Goal: Task Accomplishment & Management: Complete application form

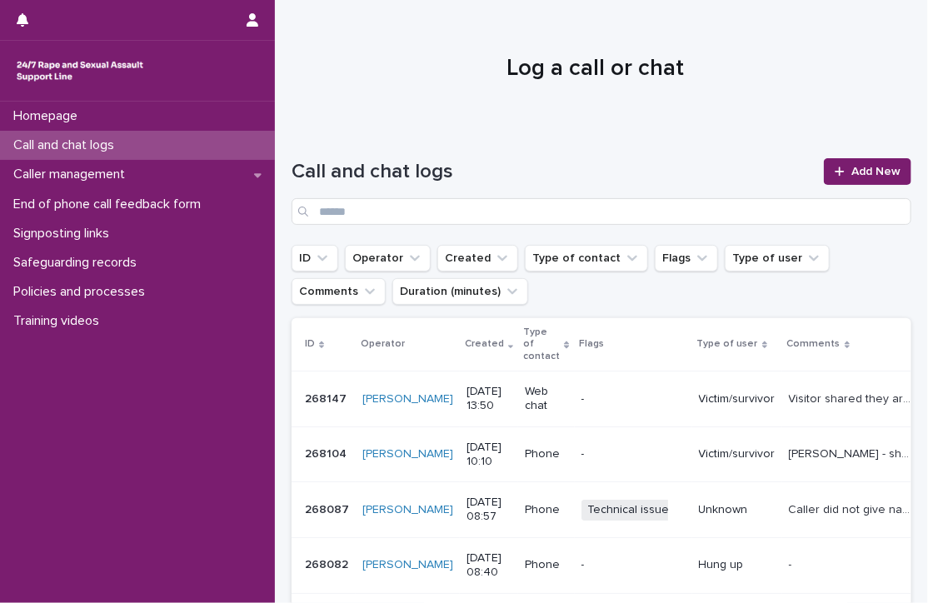
scroll to position [123, 0]
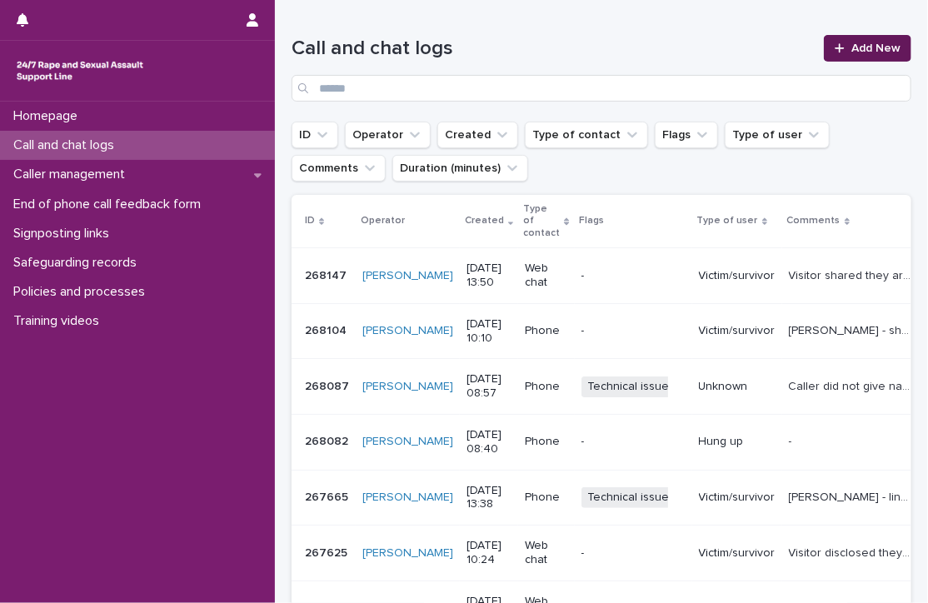
drag, startPoint x: 0, startPoint y: 0, endPoint x: 863, endPoint y: 46, distance: 864.1
click at [863, 46] on span "Add New" at bounding box center [875, 48] width 49 height 12
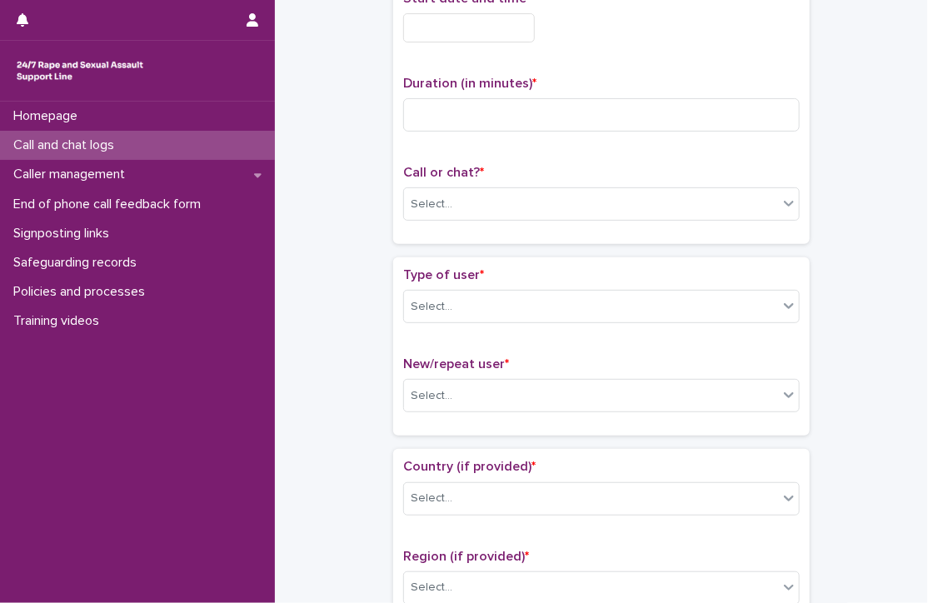
scroll to position [132, 0]
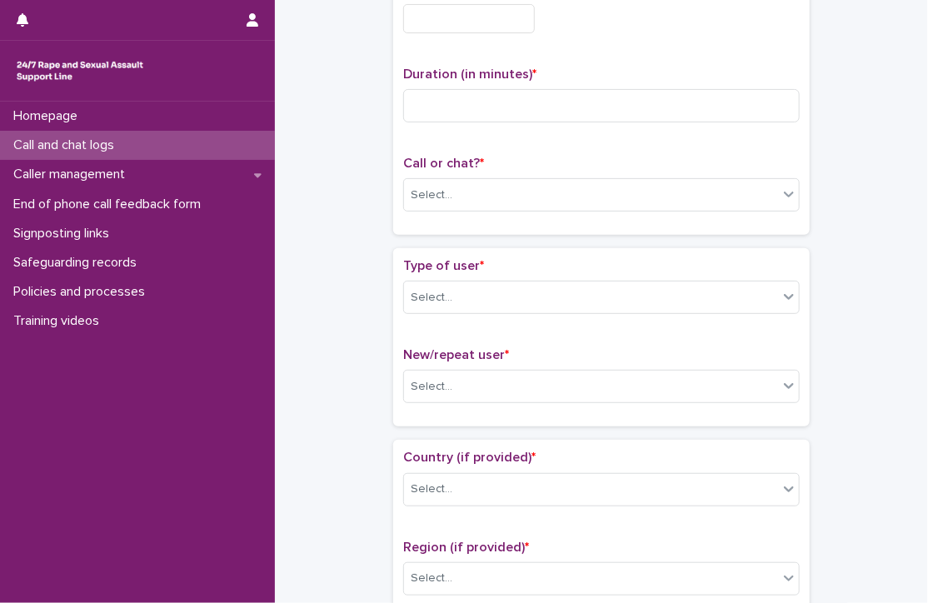
click at [503, 21] on input "text" at bounding box center [469, 18] width 132 height 29
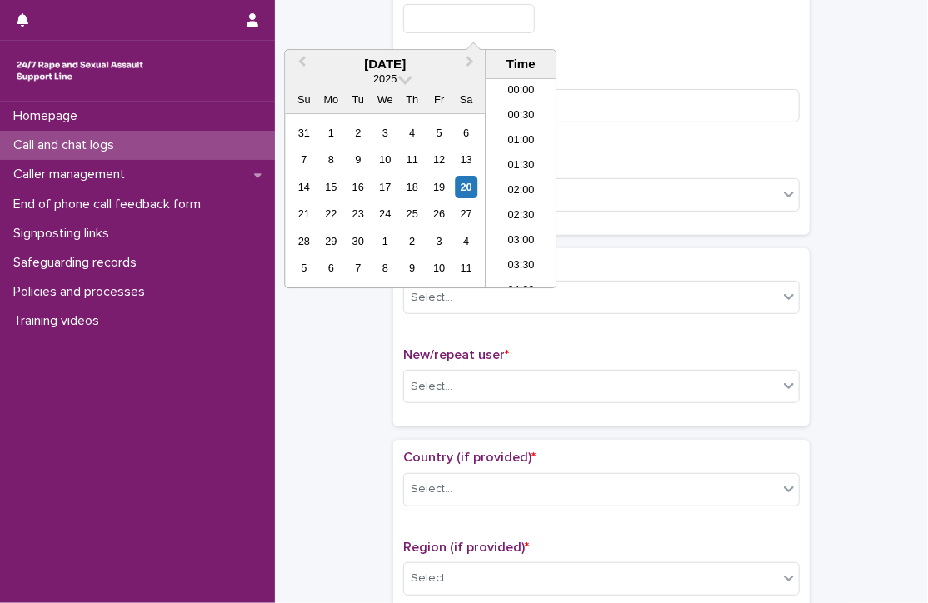
scroll to position [633, 0]
click at [531, 178] on li "14:30" at bounding box center [521, 183] width 71 height 25
click at [499, 18] on input "**********" at bounding box center [469, 18] width 132 height 29
type input "**********"
click at [611, 21] on div "**********" at bounding box center [601, 18] width 396 height 29
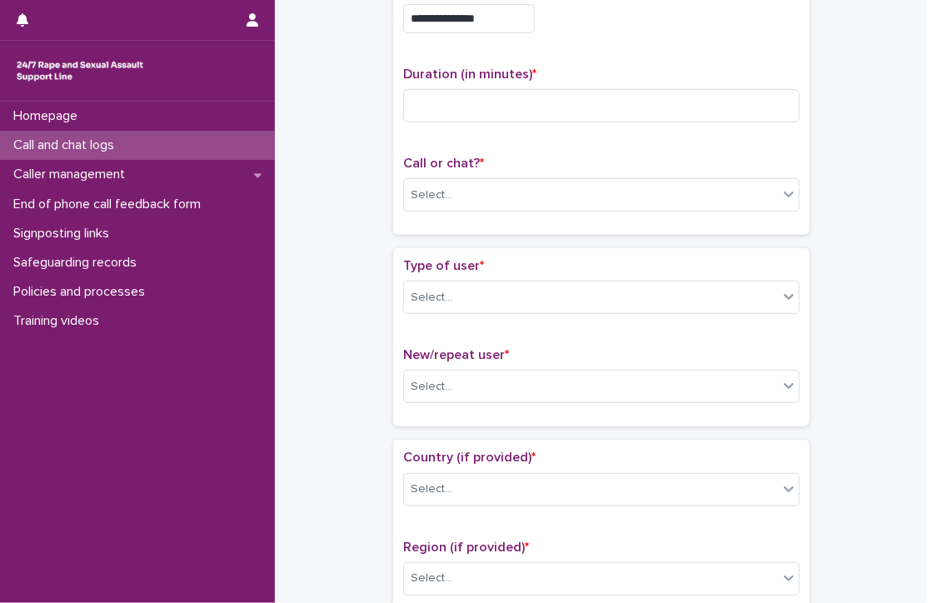
scroll to position [12, 0]
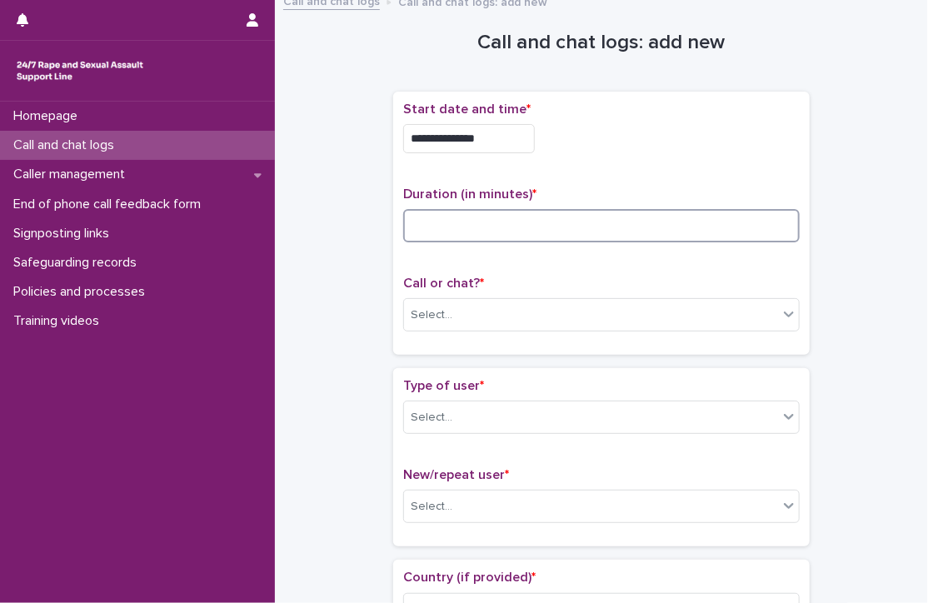
click at [541, 232] on input at bounding box center [601, 225] width 396 height 33
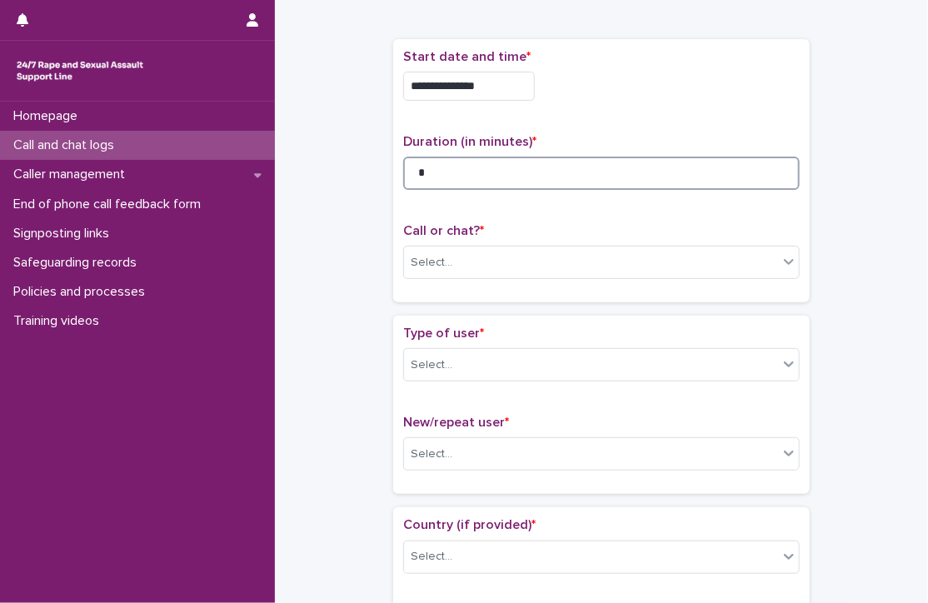
scroll to position [66, 0]
type input "*"
click at [475, 256] on div "Select..." at bounding box center [591, 261] width 374 height 27
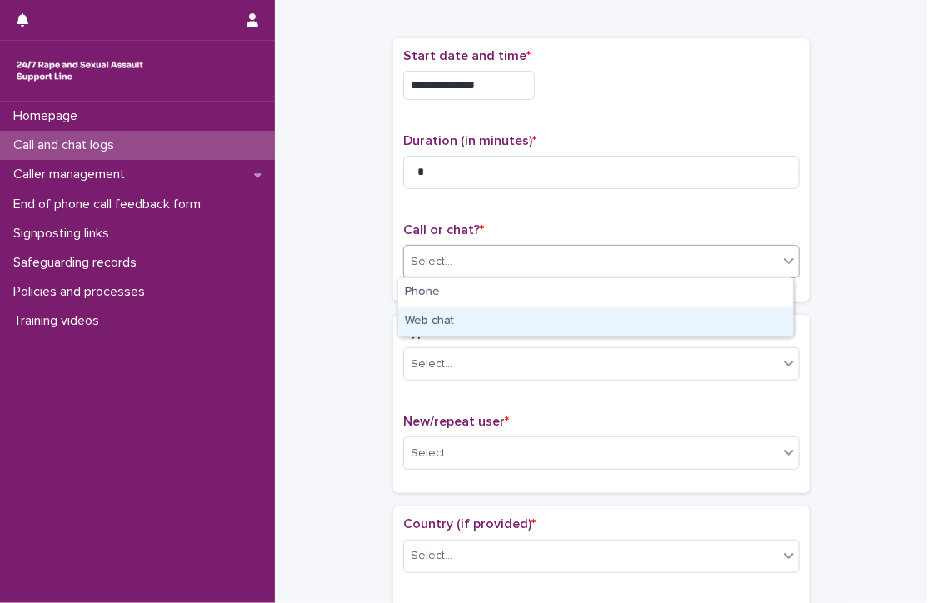
click at [433, 321] on div "Web chat" at bounding box center [595, 321] width 395 height 29
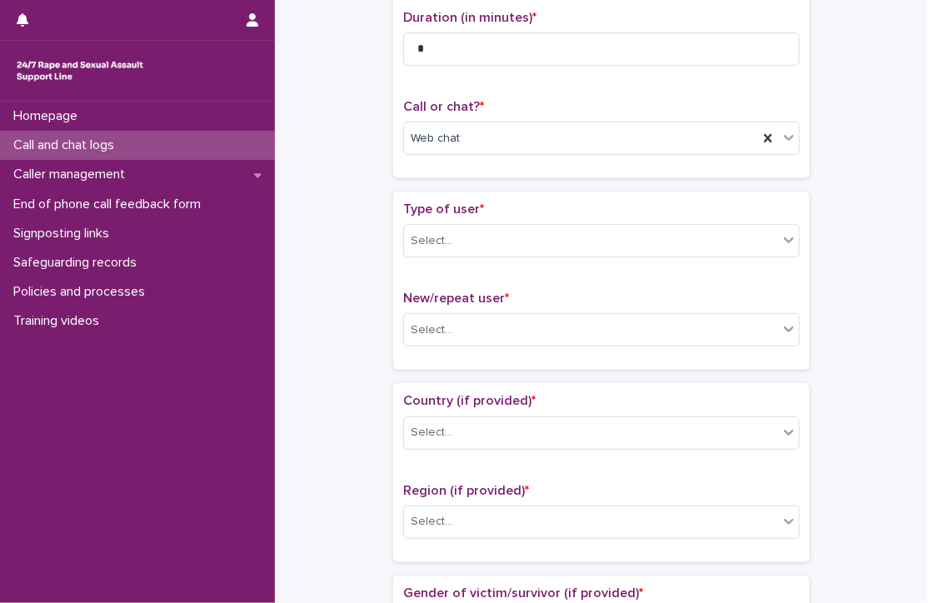
scroll to position [191, 0]
click at [441, 244] on div "Select..." at bounding box center [432, 239] width 42 height 17
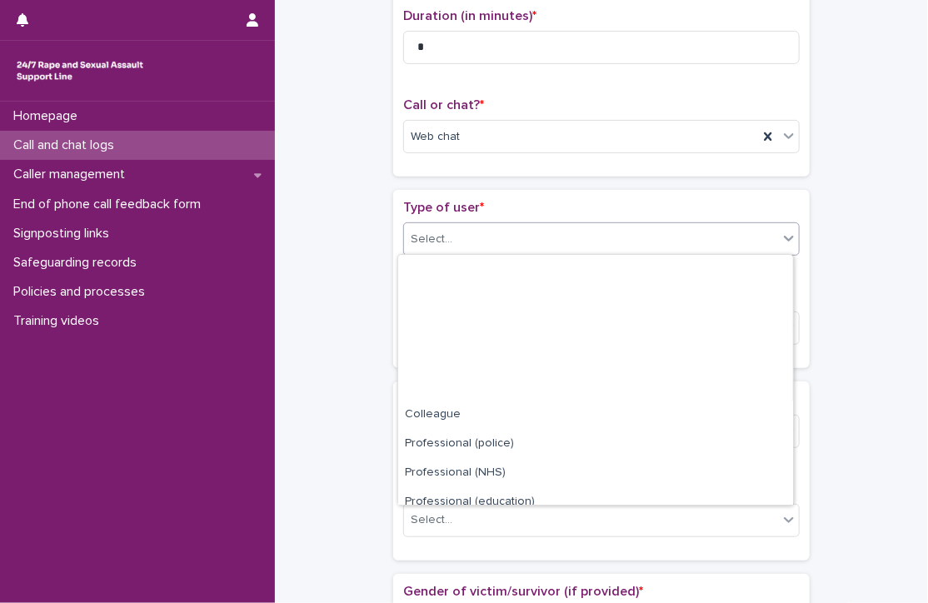
scroll to position [187, 0]
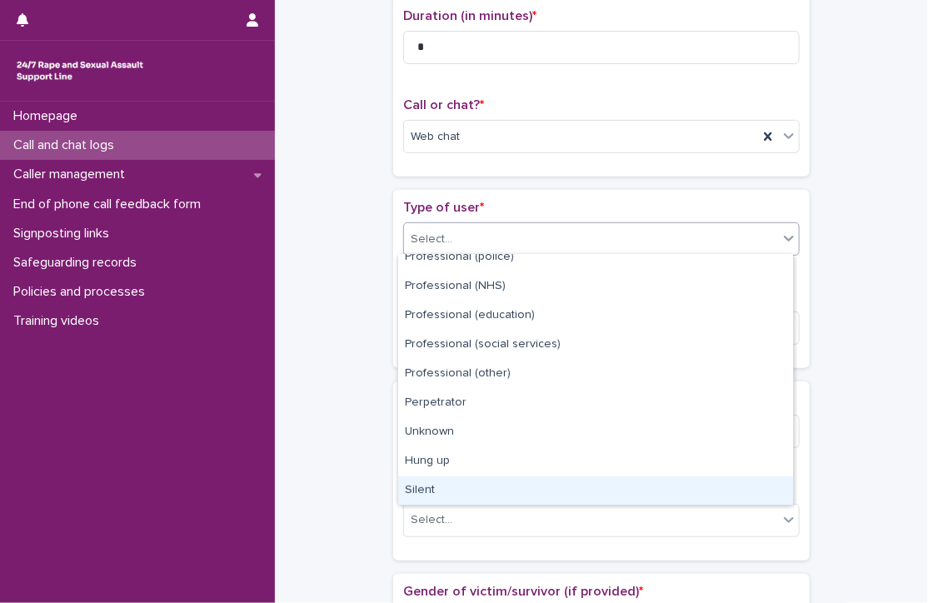
click at [433, 484] on div "Silent" at bounding box center [595, 490] width 395 height 29
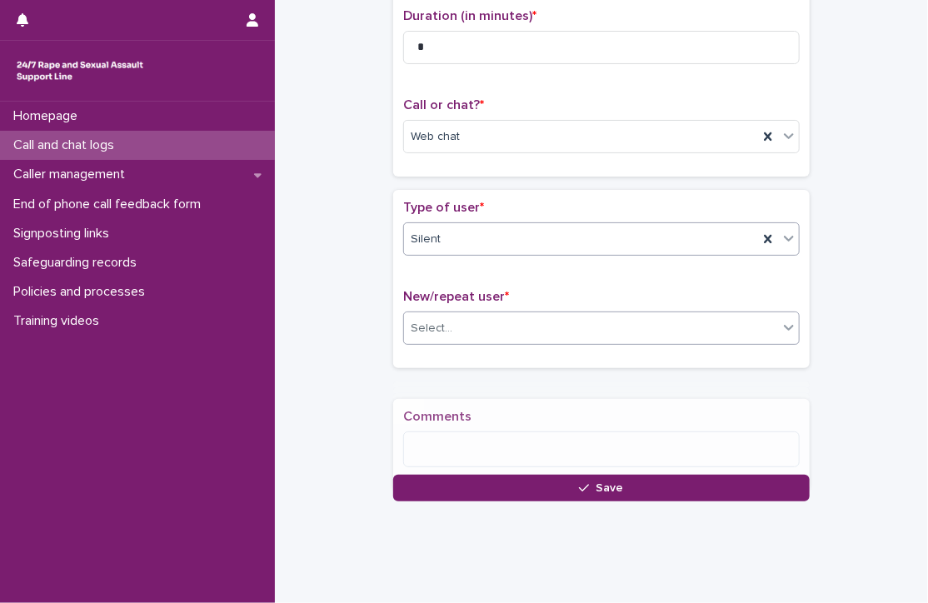
click at [441, 324] on div "Select..." at bounding box center [432, 328] width 42 height 17
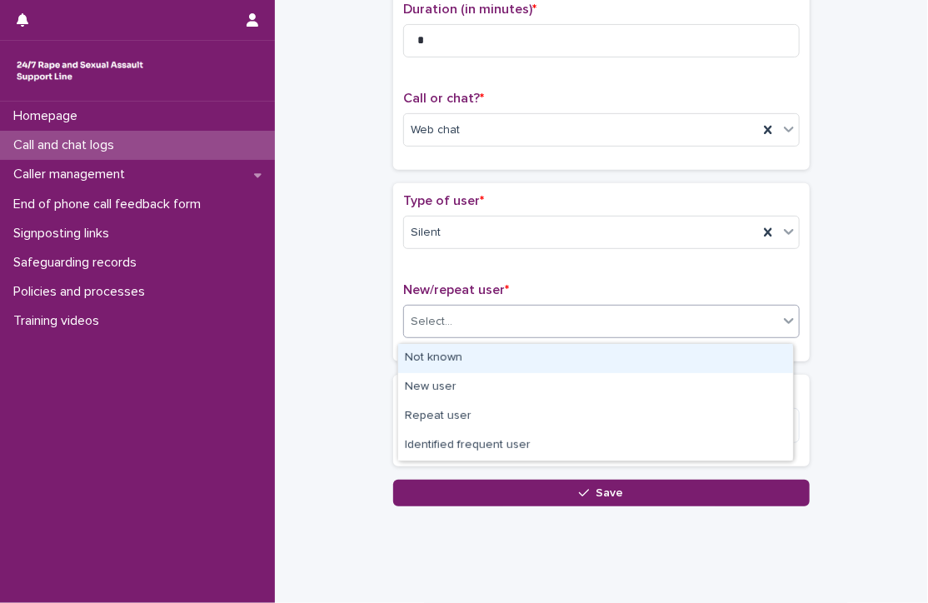
click at [443, 351] on div "Not known" at bounding box center [595, 358] width 395 height 29
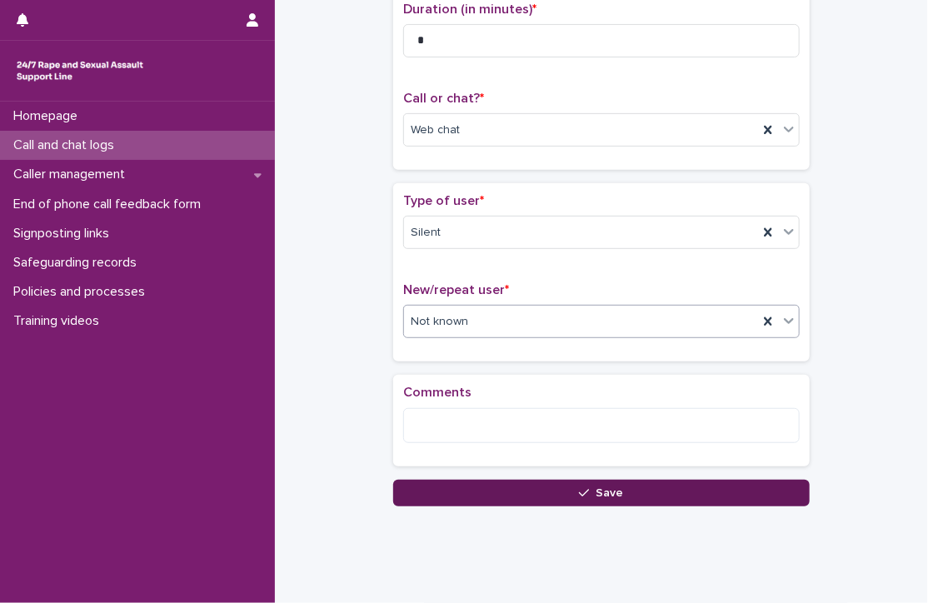
click at [449, 486] on button "Save" at bounding box center [601, 493] width 416 height 27
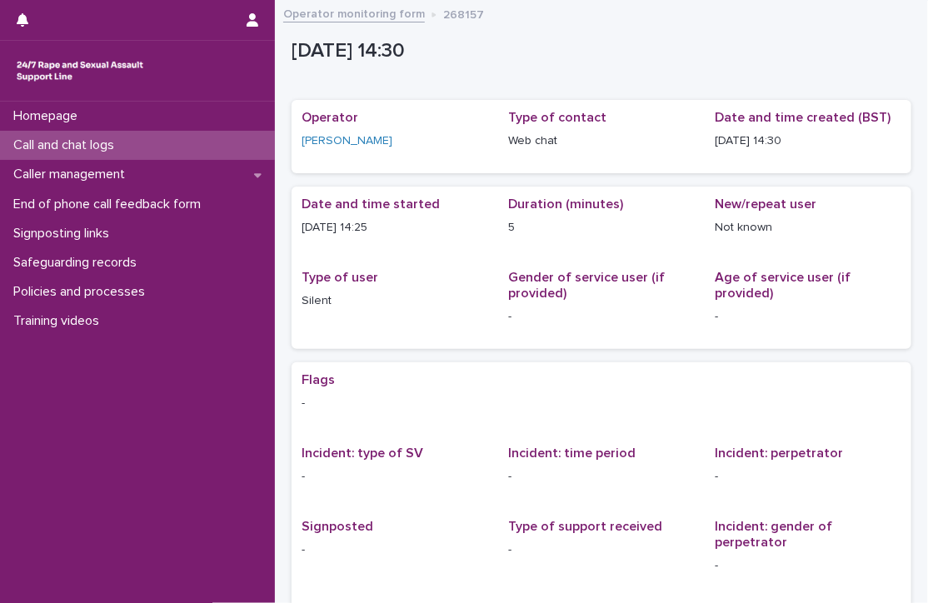
click at [153, 139] on div "Call and chat logs" at bounding box center [137, 145] width 275 height 29
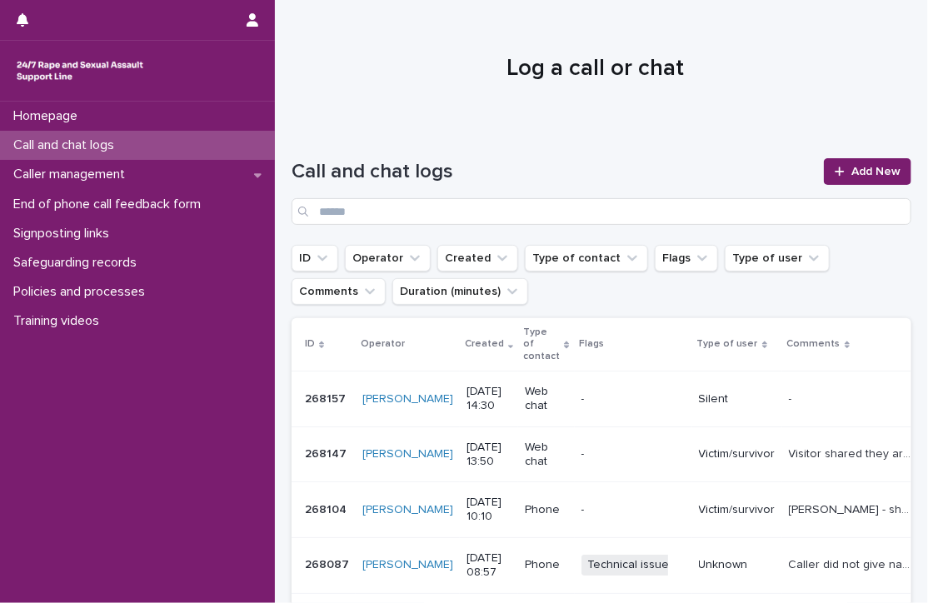
click at [84, 450] on div "Homepage Call and chat logs Caller management End of phone call feedback form S…" at bounding box center [137, 352] width 275 height 501
click at [870, 162] on link "Add New" at bounding box center [867, 171] width 87 height 27
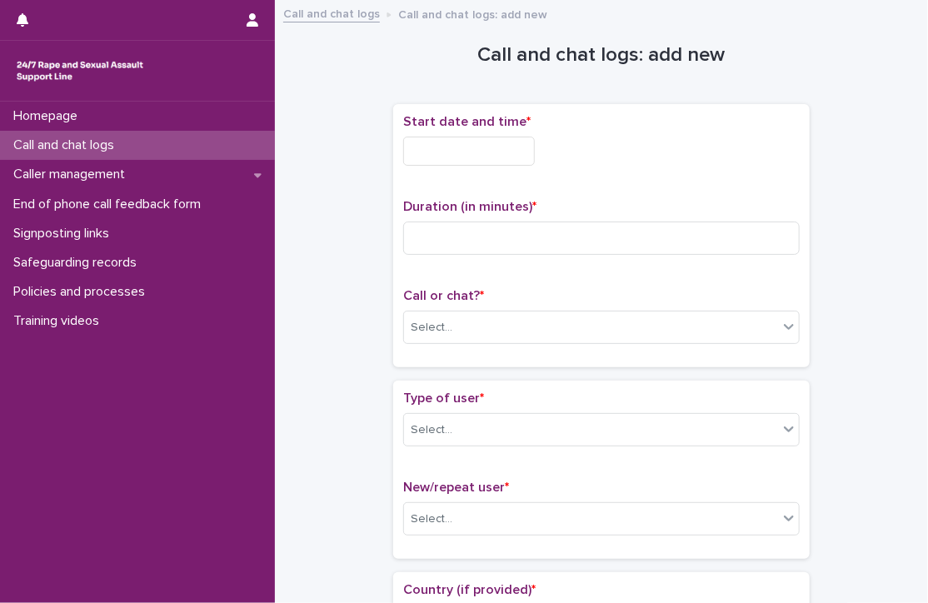
scroll to position [10, 0]
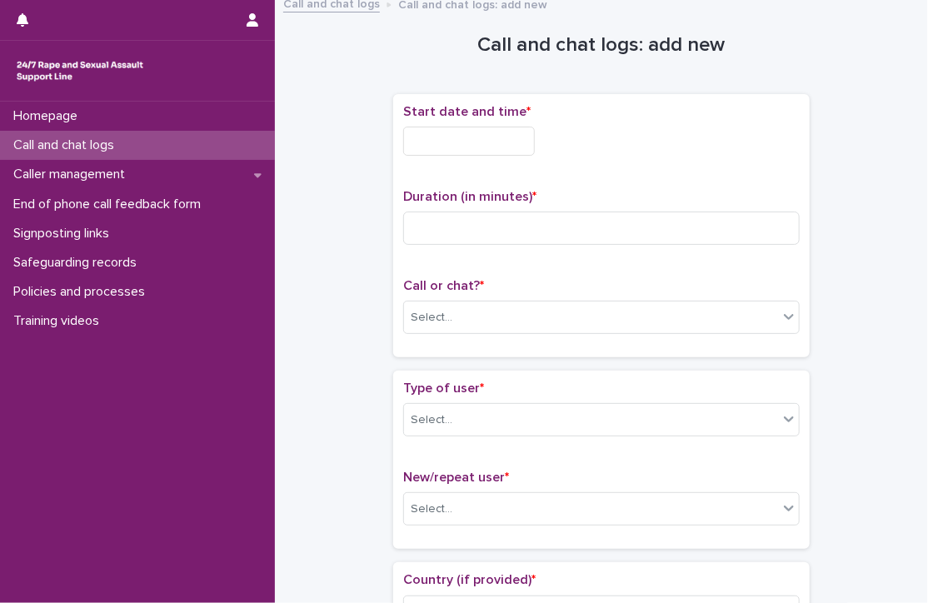
click at [480, 124] on div "Start date and time *" at bounding box center [601, 136] width 396 height 65
click at [480, 128] on input "text" at bounding box center [469, 141] width 132 height 29
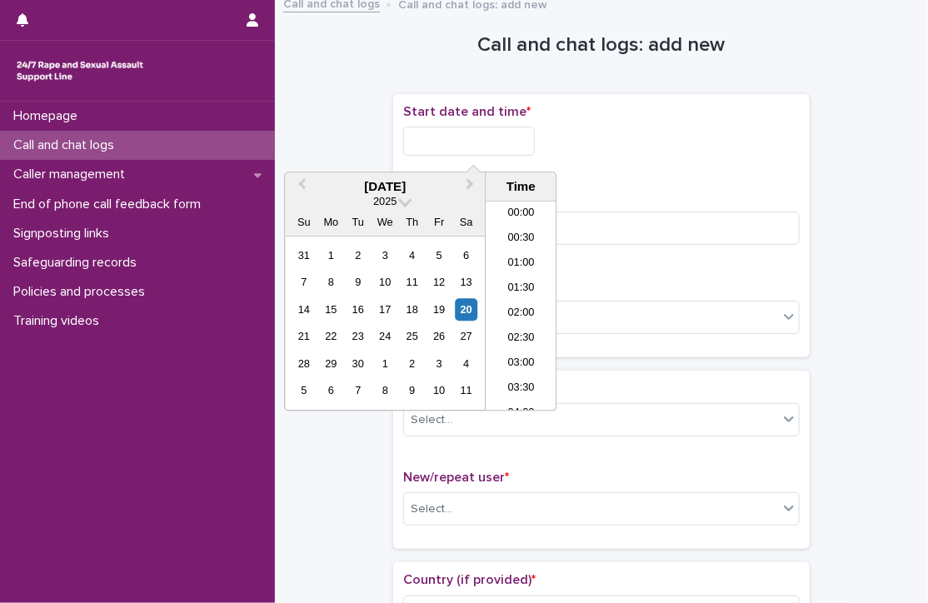
scroll to position [658, 0]
click at [524, 257] on li "14:00" at bounding box center [521, 256] width 71 height 25
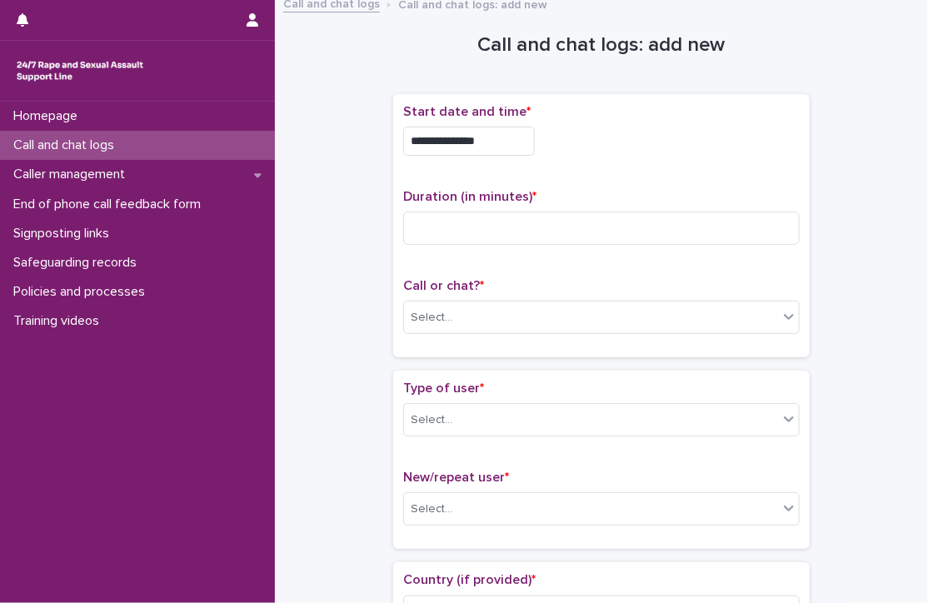
click at [521, 140] on input "**********" at bounding box center [469, 141] width 132 height 29
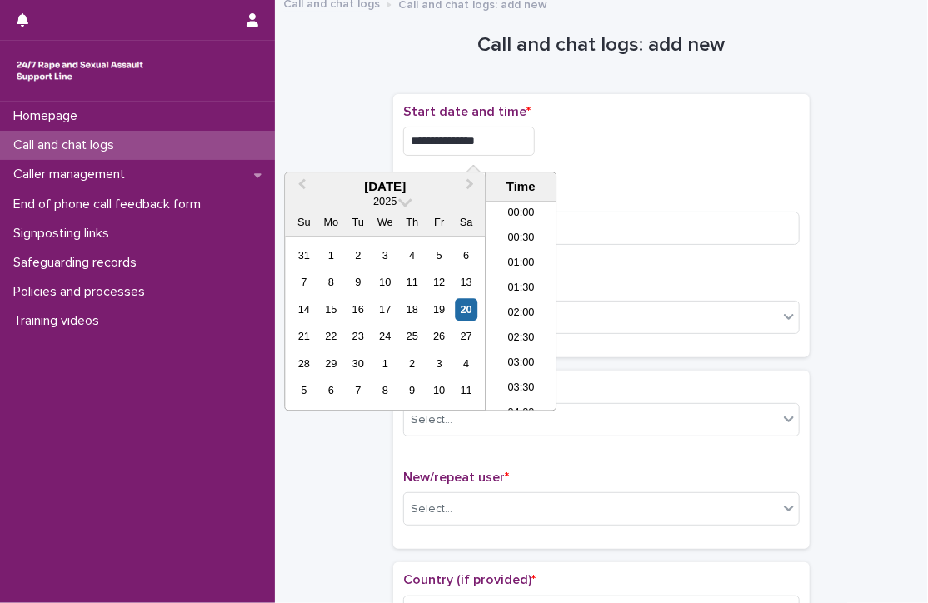
scroll to position [608, 0]
type input "**********"
drag, startPoint x: 656, startPoint y: 177, endPoint x: 579, endPoint y: 206, distance: 82.8
click at [656, 177] on div "**********" at bounding box center [601, 225] width 396 height 243
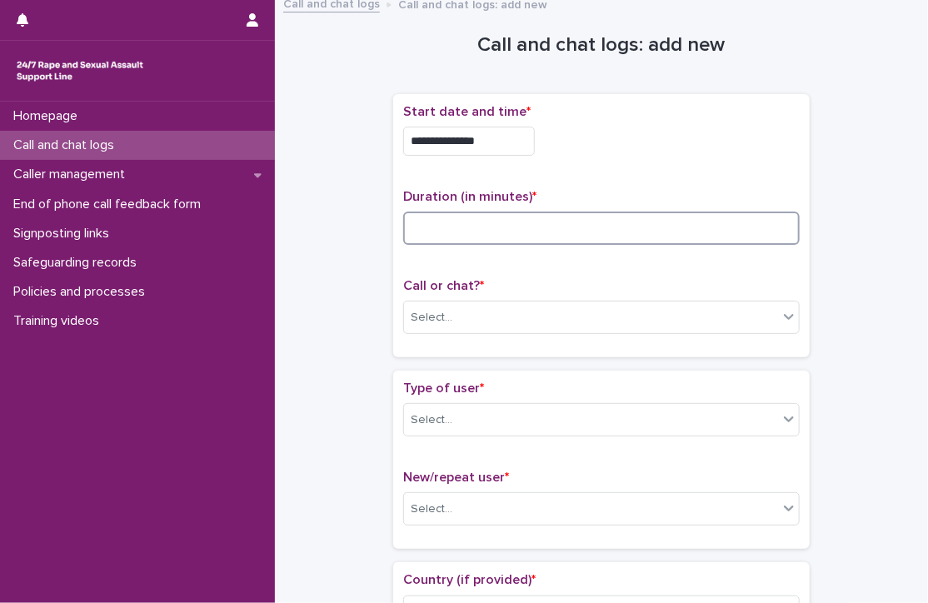
click at [526, 230] on input at bounding box center [601, 228] width 396 height 33
type input "*"
click at [456, 310] on div "Select..." at bounding box center [591, 317] width 374 height 27
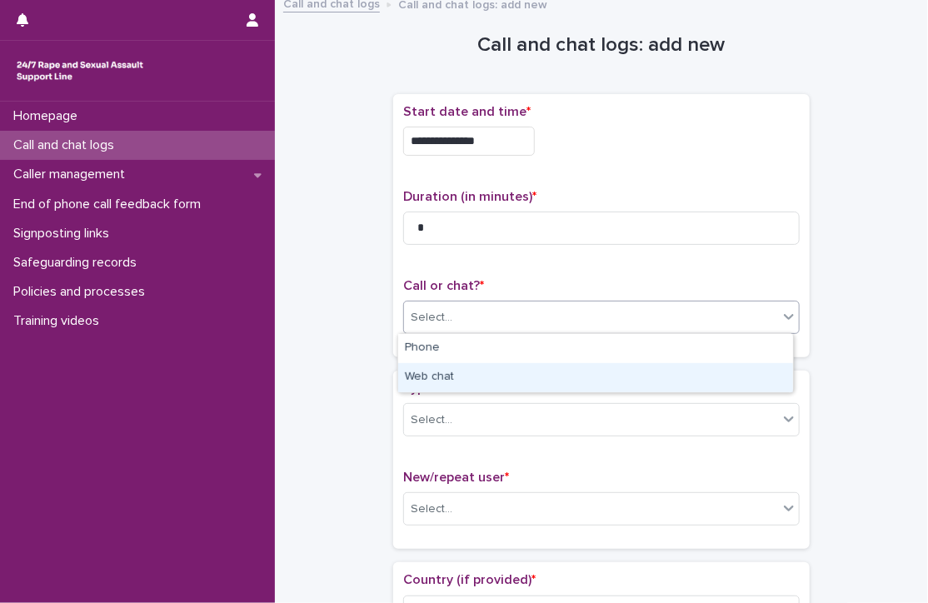
click at [448, 371] on div "Web chat" at bounding box center [595, 377] width 395 height 29
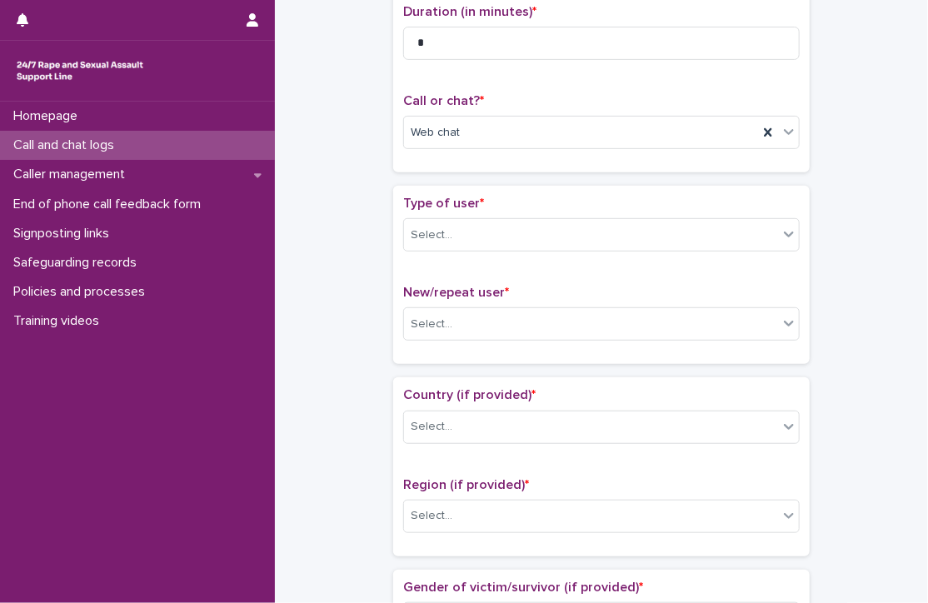
scroll to position [200, 0]
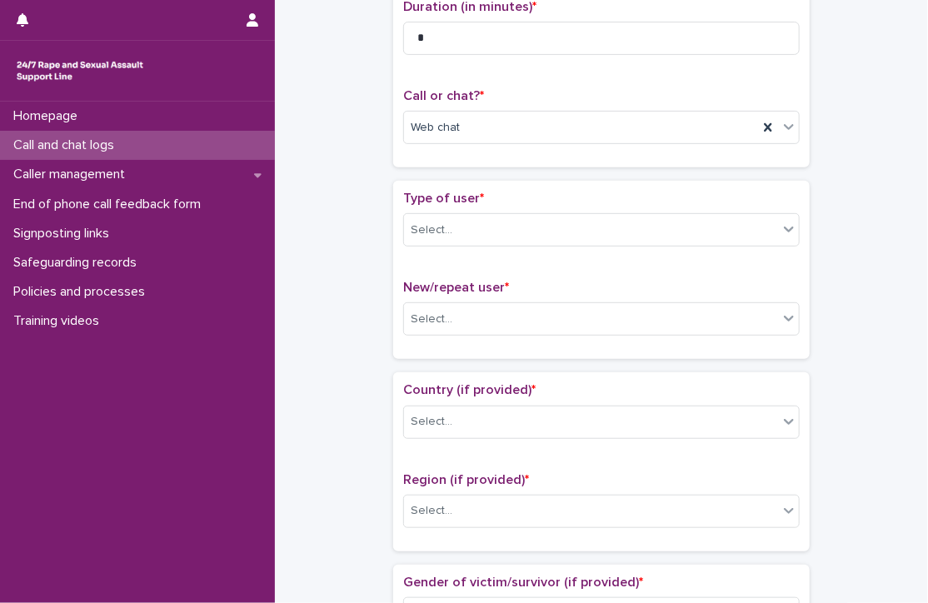
click at [461, 246] on div "Type of user * Select..." at bounding box center [601, 225] width 396 height 69
click at [459, 237] on div "Select..." at bounding box center [591, 230] width 374 height 27
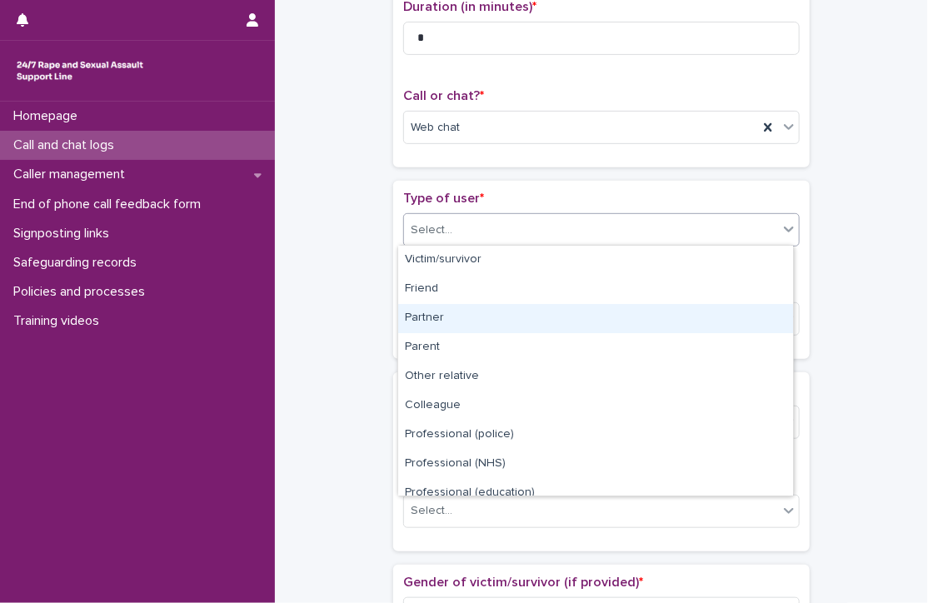
scroll to position [187, 0]
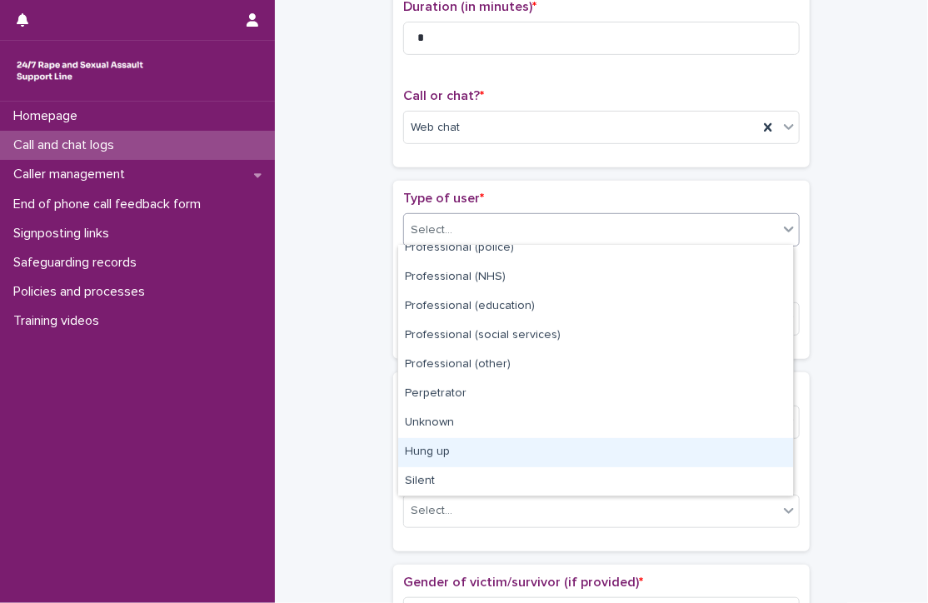
click at [434, 461] on div "Hung up" at bounding box center [595, 452] width 395 height 29
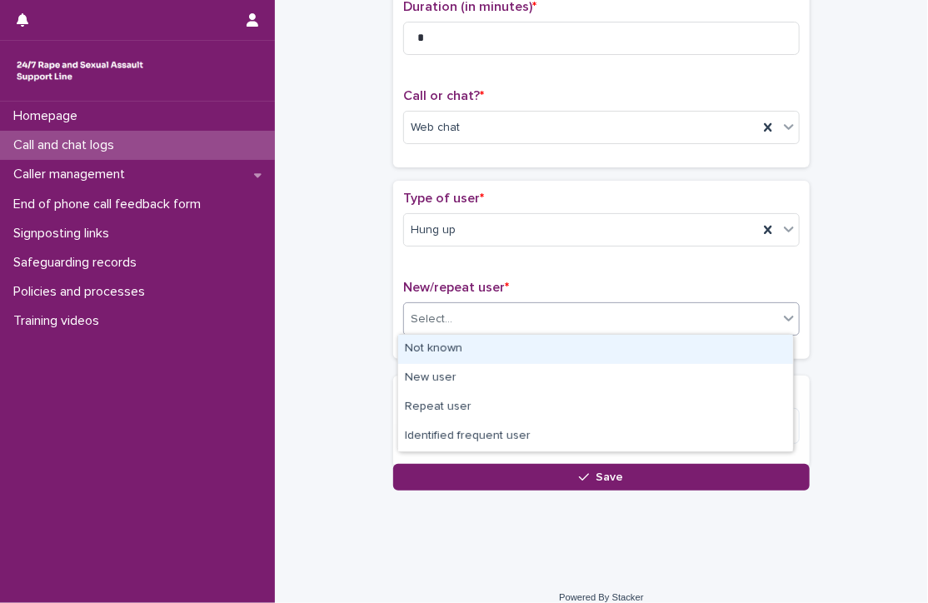
click at [454, 317] on input "text" at bounding box center [455, 319] width 2 height 14
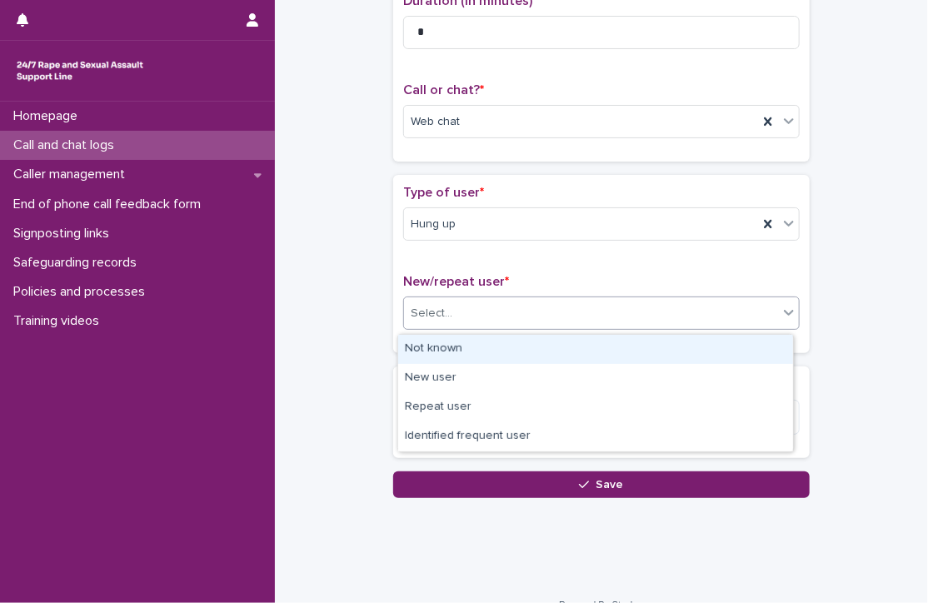
click at [446, 336] on div "Not known" at bounding box center [595, 349] width 395 height 29
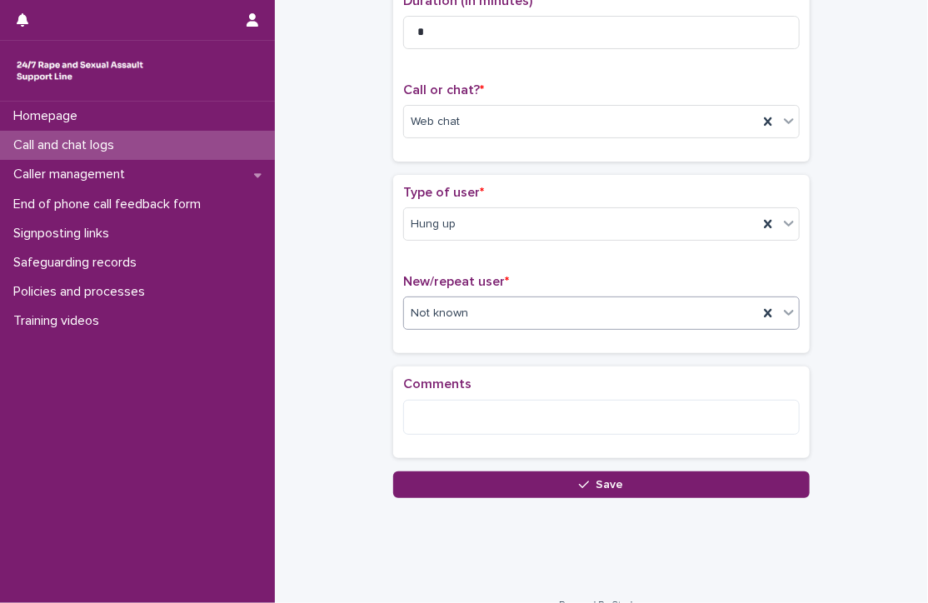
click at [456, 467] on div "Loading... Saving… Comments" at bounding box center [601, 418] width 416 height 105
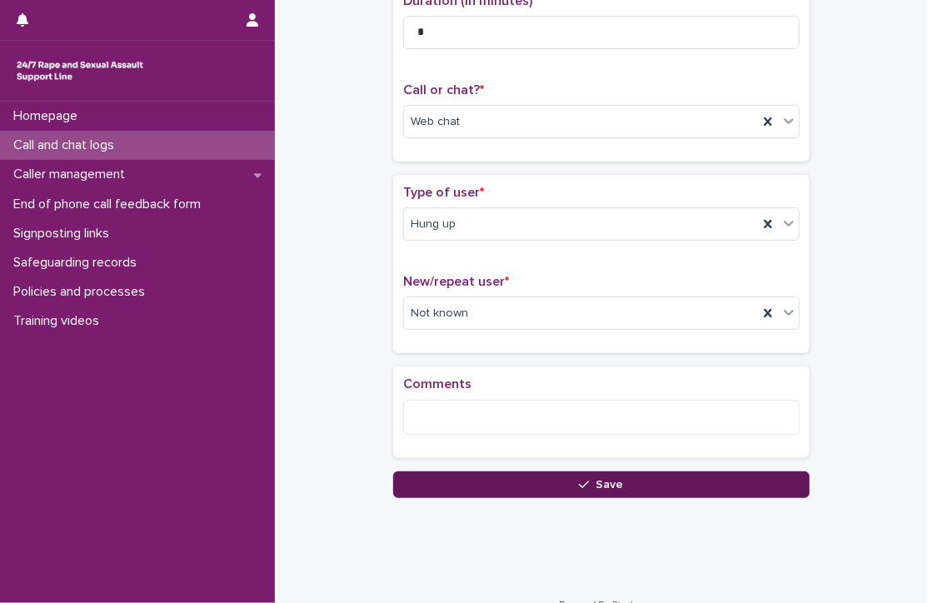
click at [456, 482] on button "Save" at bounding box center [601, 484] width 416 height 27
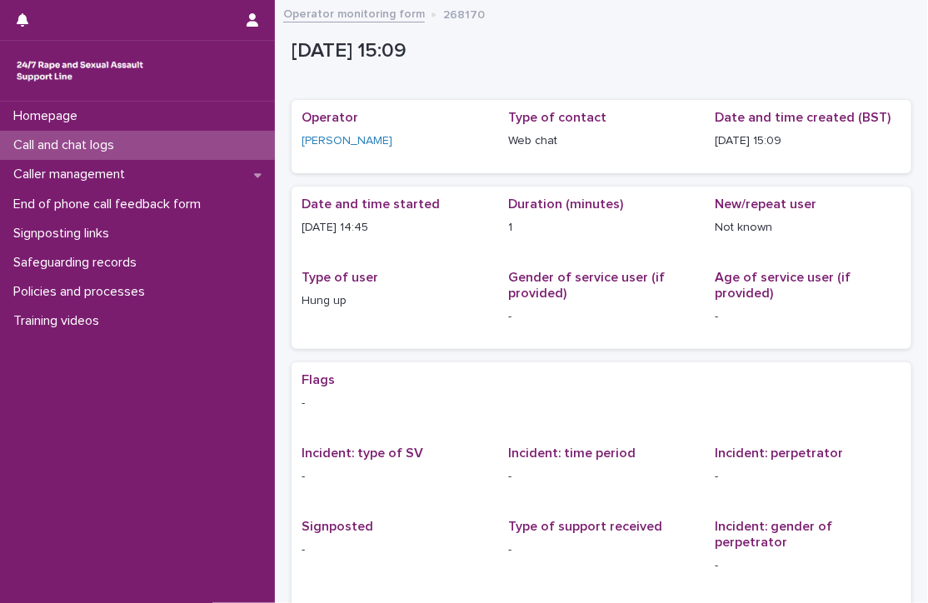
click at [129, 153] on div "Call and chat logs" at bounding box center [137, 145] width 275 height 29
